Goal: Transaction & Acquisition: Obtain resource

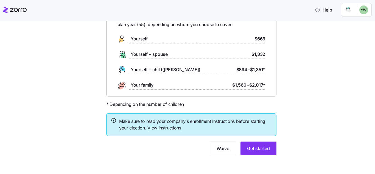
scroll to position [38, 0]
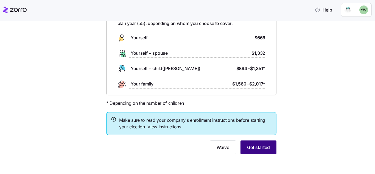
click at [272, 148] on button "Get started" at bounding box center [258, 147] width 36 height 14
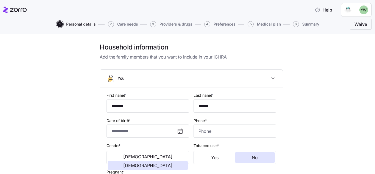
type input "**********"
type input "[PHONE_NUMBER]"
type input "[DEMOGRAPHIC_DATA] citizen"
type input "Married"
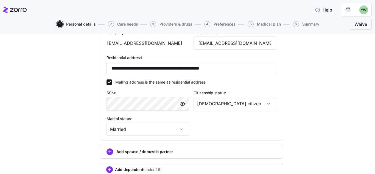
scroll to position [205, 0]
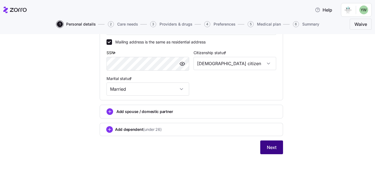
click at [271, 150] on span "Next" at bounding box center [272, 147] width 10 height 7
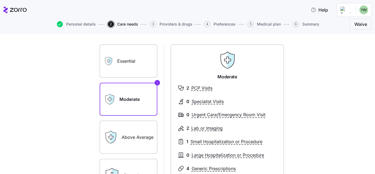
scroll to position [82, 0]
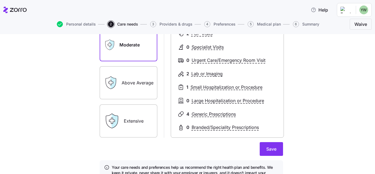
drag, startPoint x: 137, startPoint y: 125, endPoint x: 155, endPoint y: 130, distance: 19.0
click at [137, 124] on label "Extensive" at bounding box center [129, 120] width 58 height 33
click at [0, 0] on input "Extensive" at bounding box center [0, 0] width 0 height 0
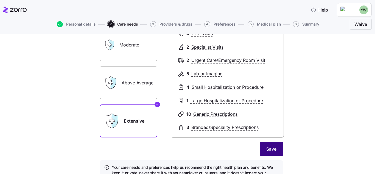
click at [273, 149] on span "Save" at bounding box center [271, 148] width 10 height 7
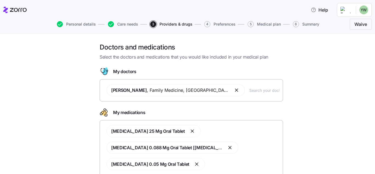
click at [249, 90] on input "text" at bounding box center [264, 90] width 30 height 6
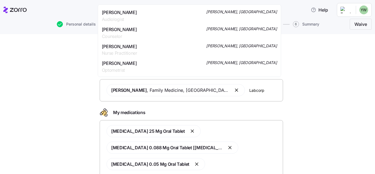
scroll to position [2464, 0]
type input "L"
type input "I"
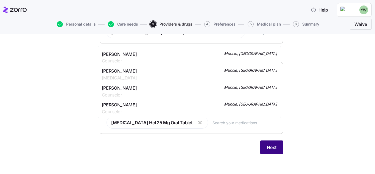
drag, startPoint x: 274, startPoint y: 152, endPoint x: 320, endPoint y: 145, distance: 46.6
click at [274, 152] on button "Next" at bounding box center [271, 147] width 23 height 14
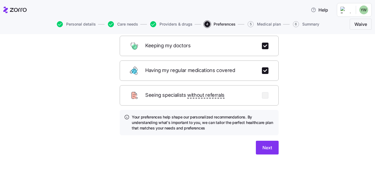
drag, startPoint x: 268, startPoint y: 145, endPoint x: 297, endPoint y: 144, distance: 28.8
click at [269, 145] on button "Next" at bounding box center [267, 147] width 23 height 14
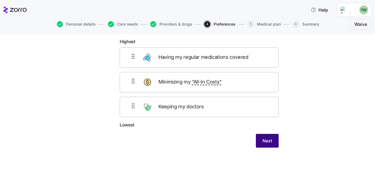
click at [267, 142] on span "Next" at bounding box center [267, 140] width 10 height 7
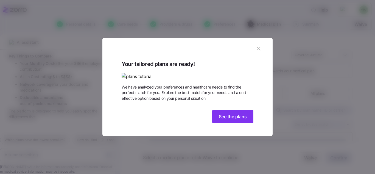
scroll to position [509, 0]
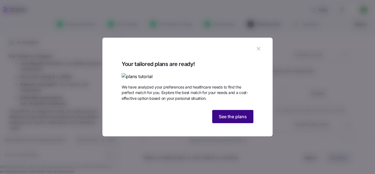
click at [224, 120] on span "See the plans" at bounding box center [233, 116] width 28 height 7
type textarea "x"
